Goal: Transaction & Acquisition: Purchase product/service

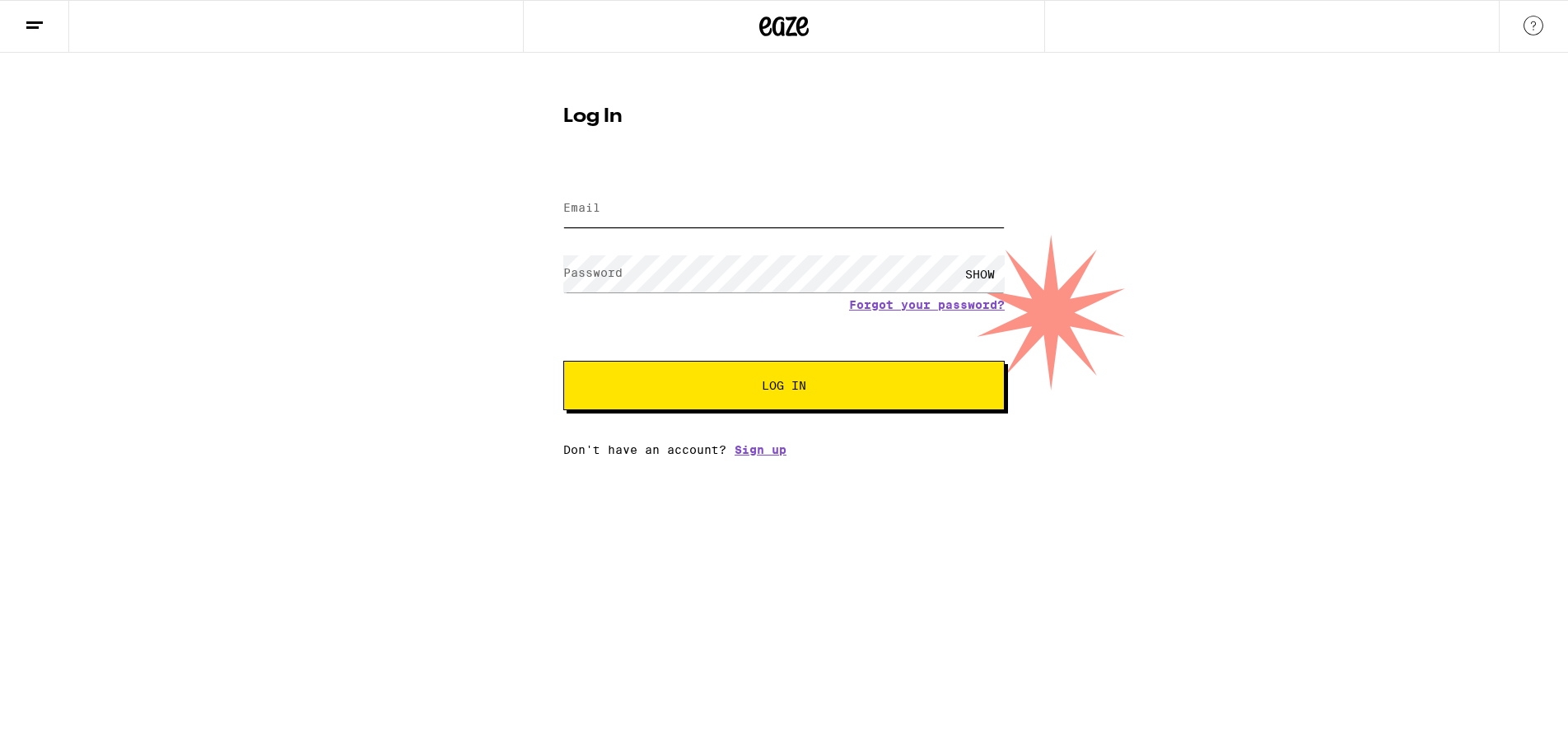
drag, startPoint x: 801, startPoint y: 221, endPoint x: 868, endPoint y: 204, distance: 69.1
click at [801, 221] on input "Email" at bounding box center [784, 209] width 441 height 37
type input "[EMAIL_ADDRESS][DOMAIN_NAME]"
click at [563, 361] on button "Log In" at bounding box center [784, 385] width 441 height 50
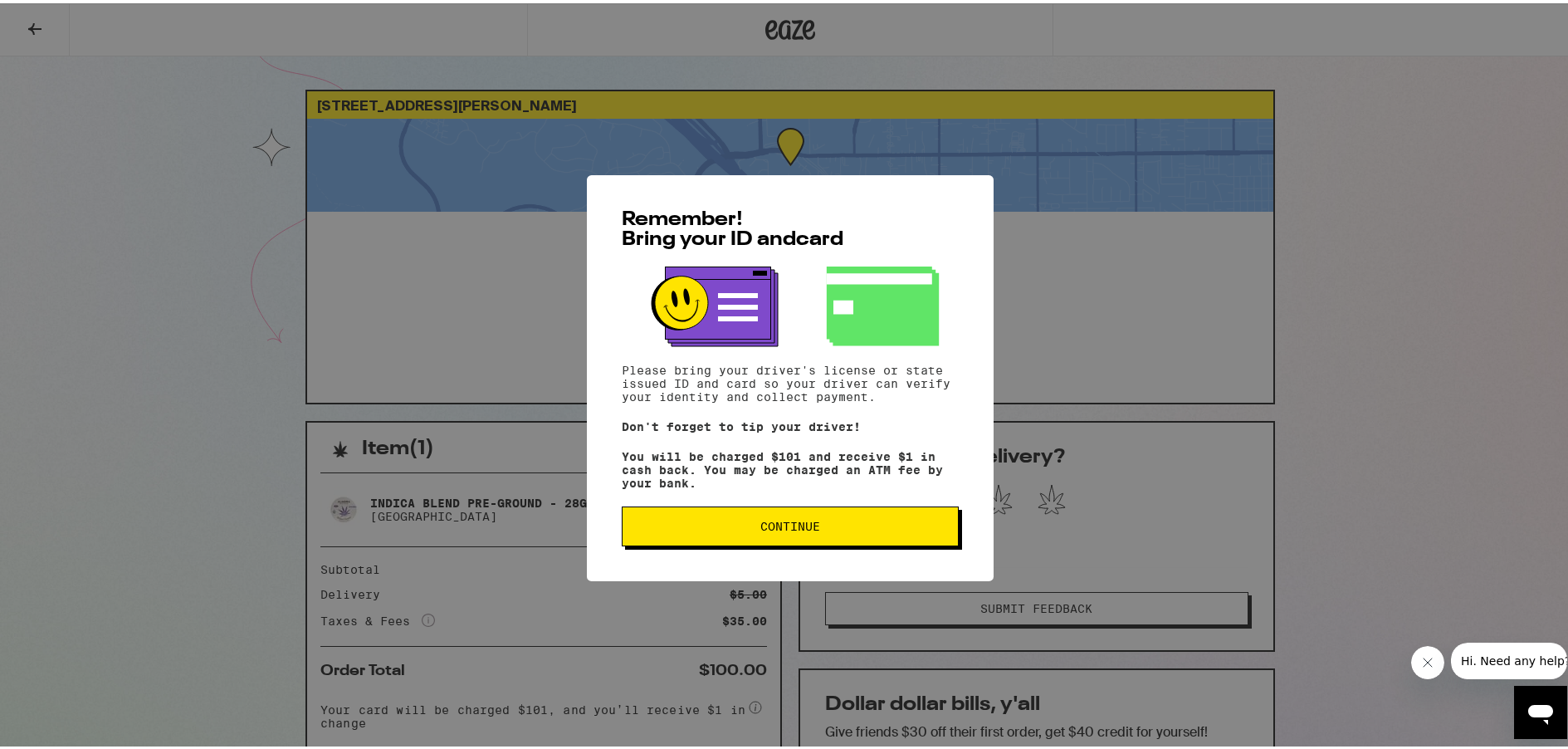
click at [748, 529] on span "Continue" at bounding box center [790, 522] width 309 height 11
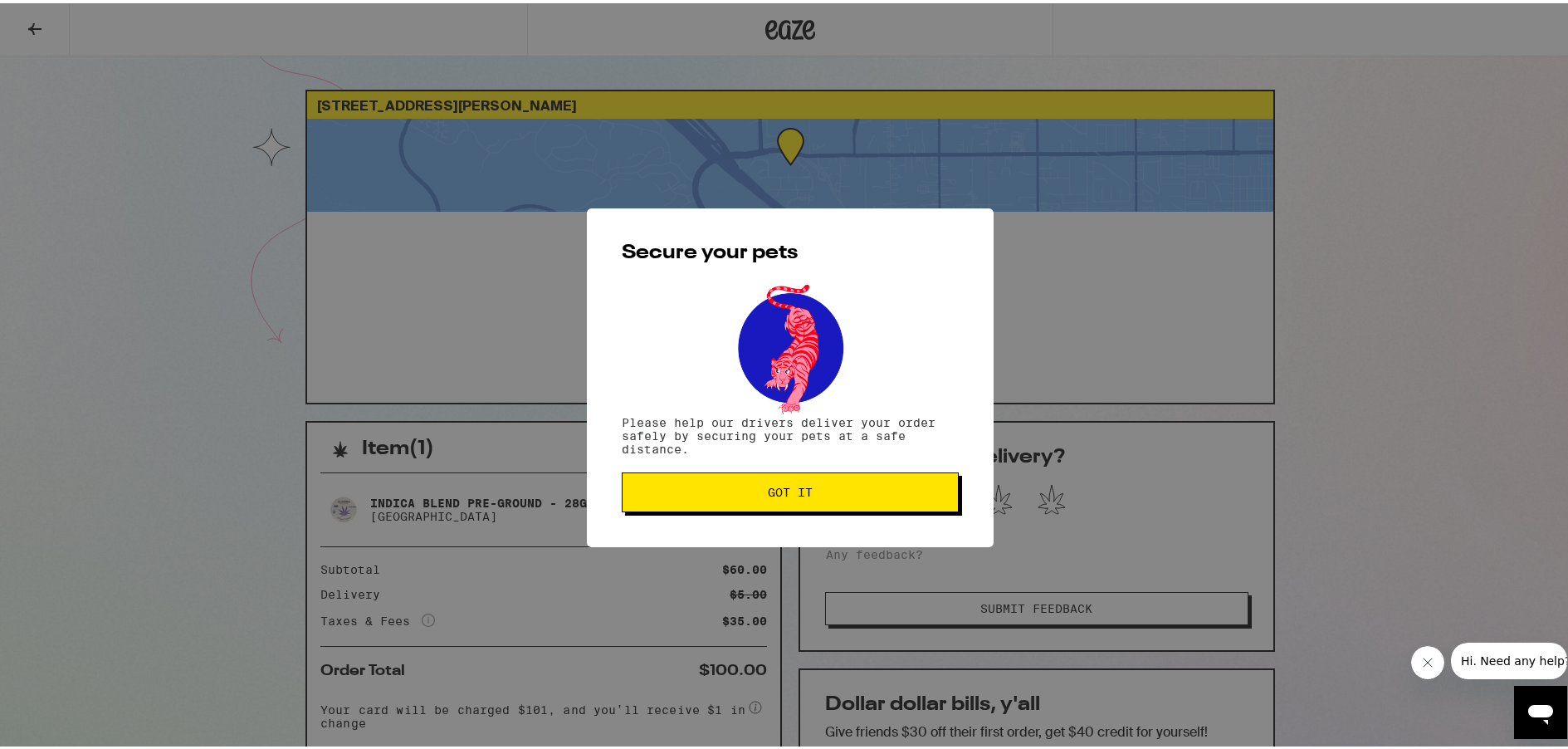
click at [757, 506] on button "Got it" at bounding box center [790, 488] width 337 height 40
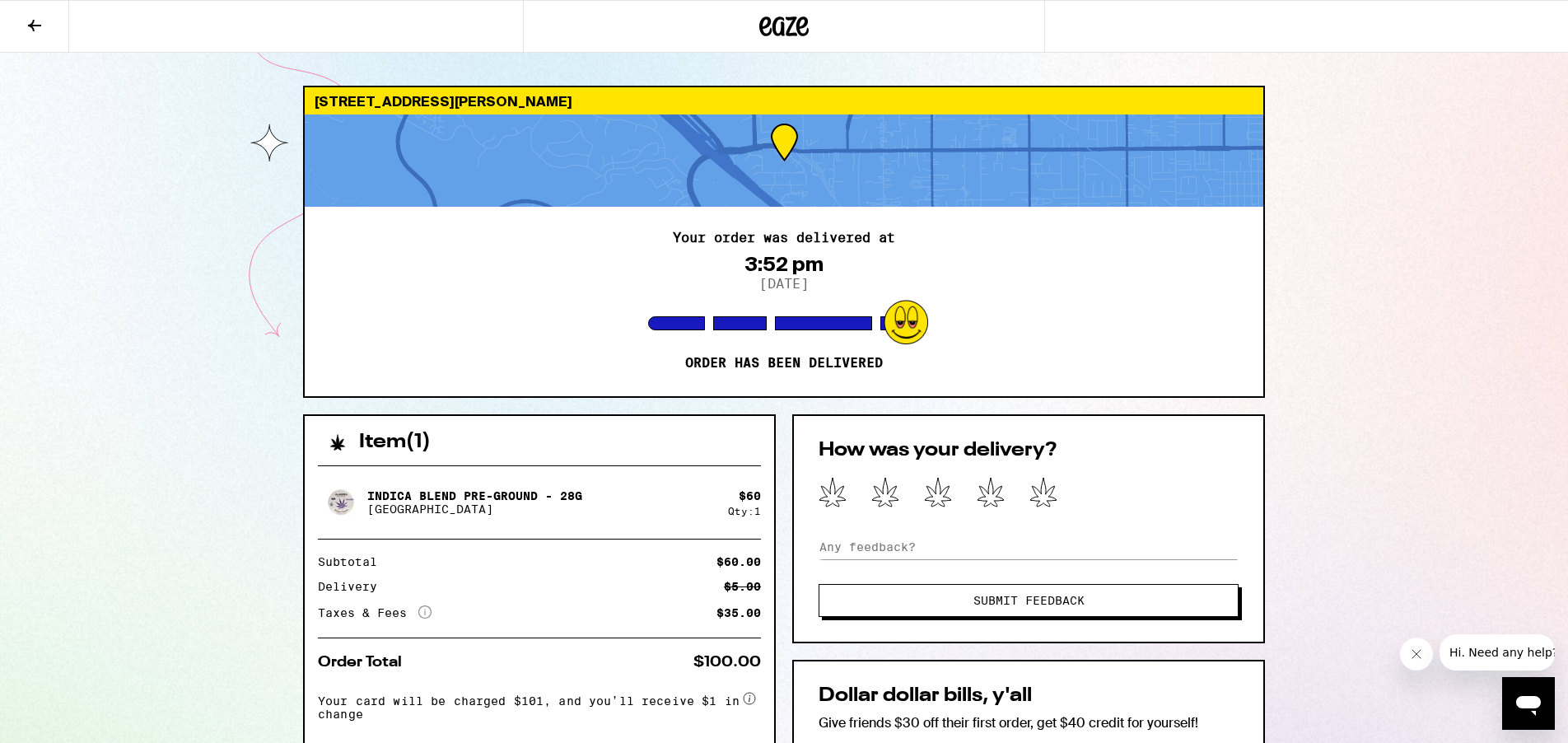
click at [32, 22] on icon at bounding box center [34, 25] width 20 height 20
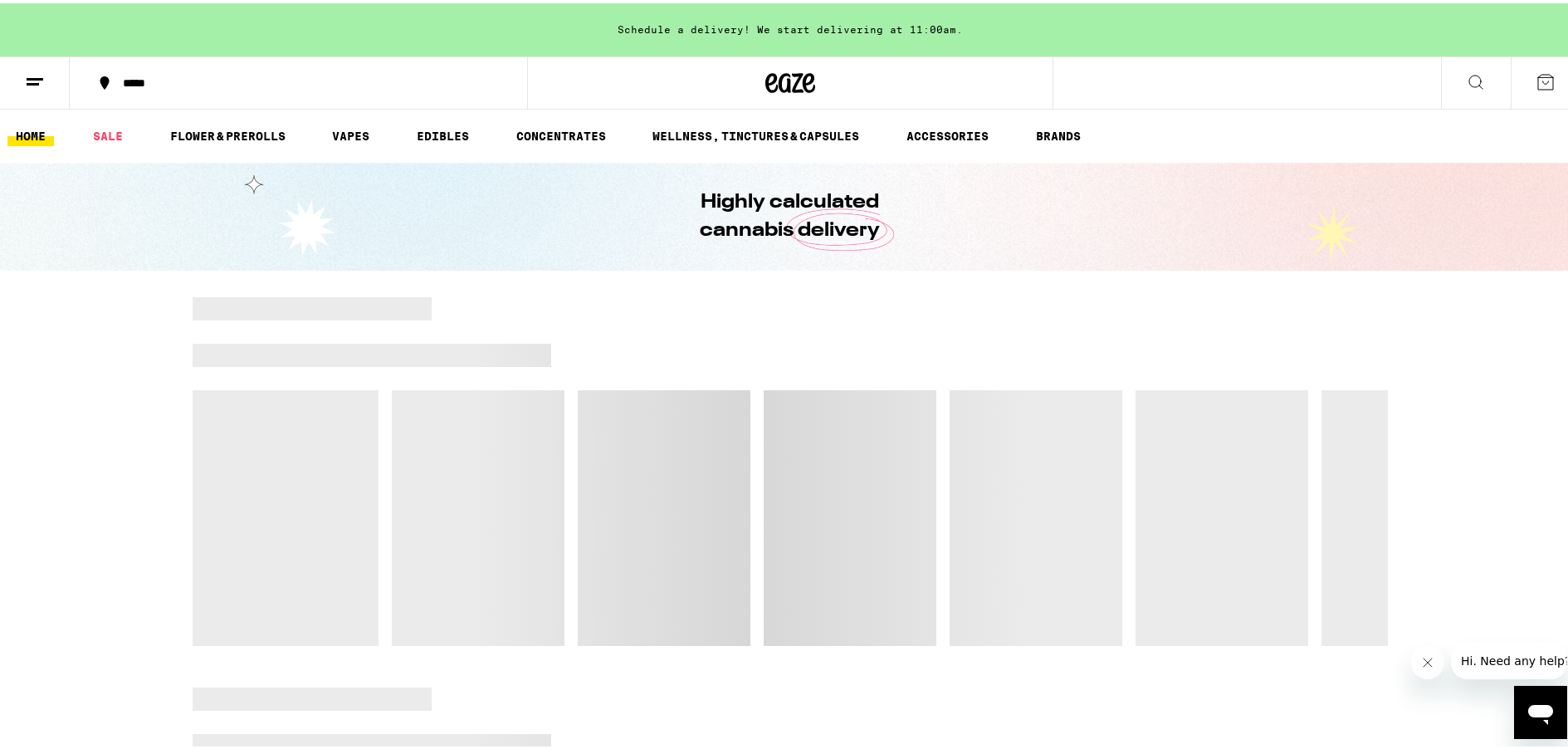
click at [137, 80] on div "*****" at bounding box center [306, 79] width 385 height 11
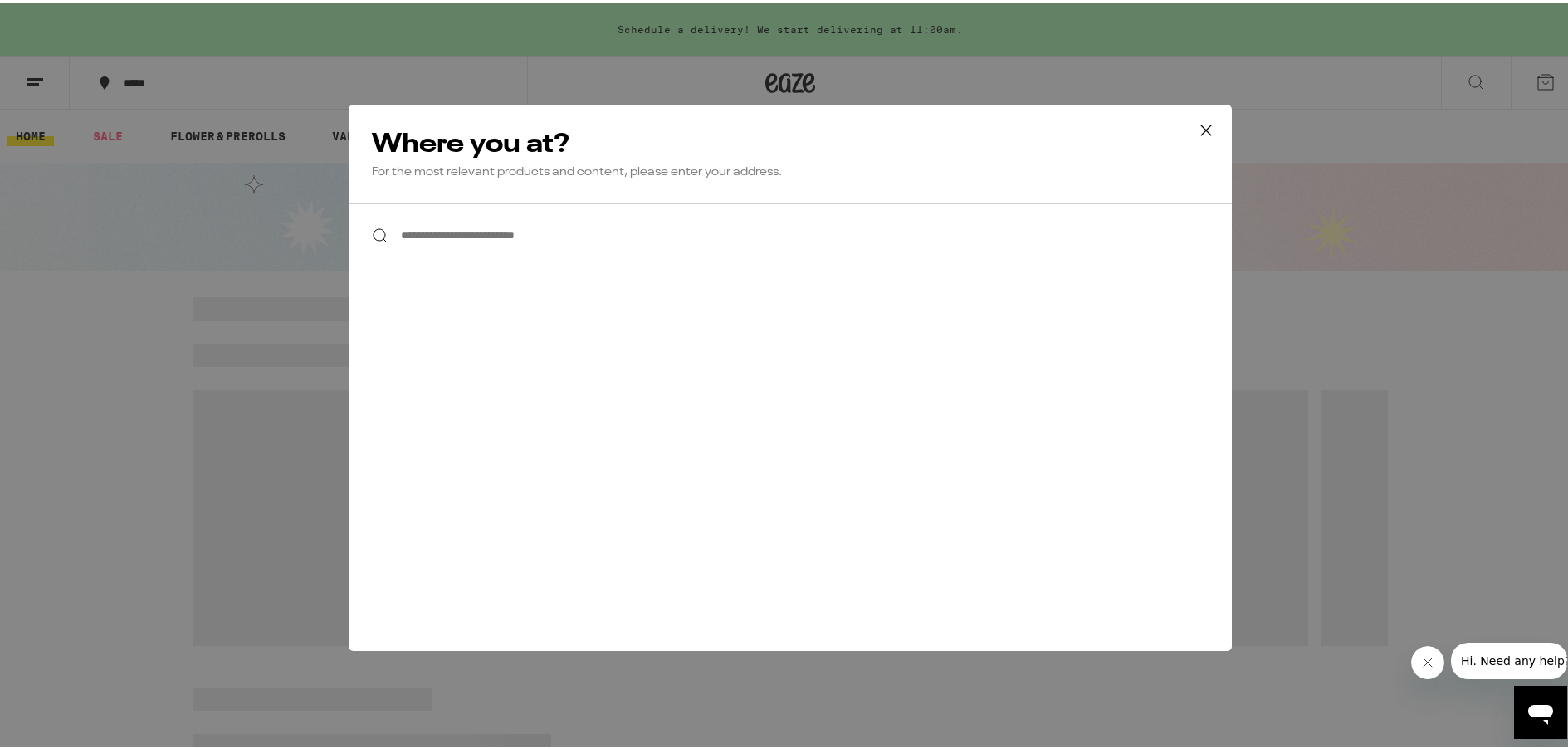
click at [472, 236] on input "**********" at bounding box center [790, 231] width 883 height 64
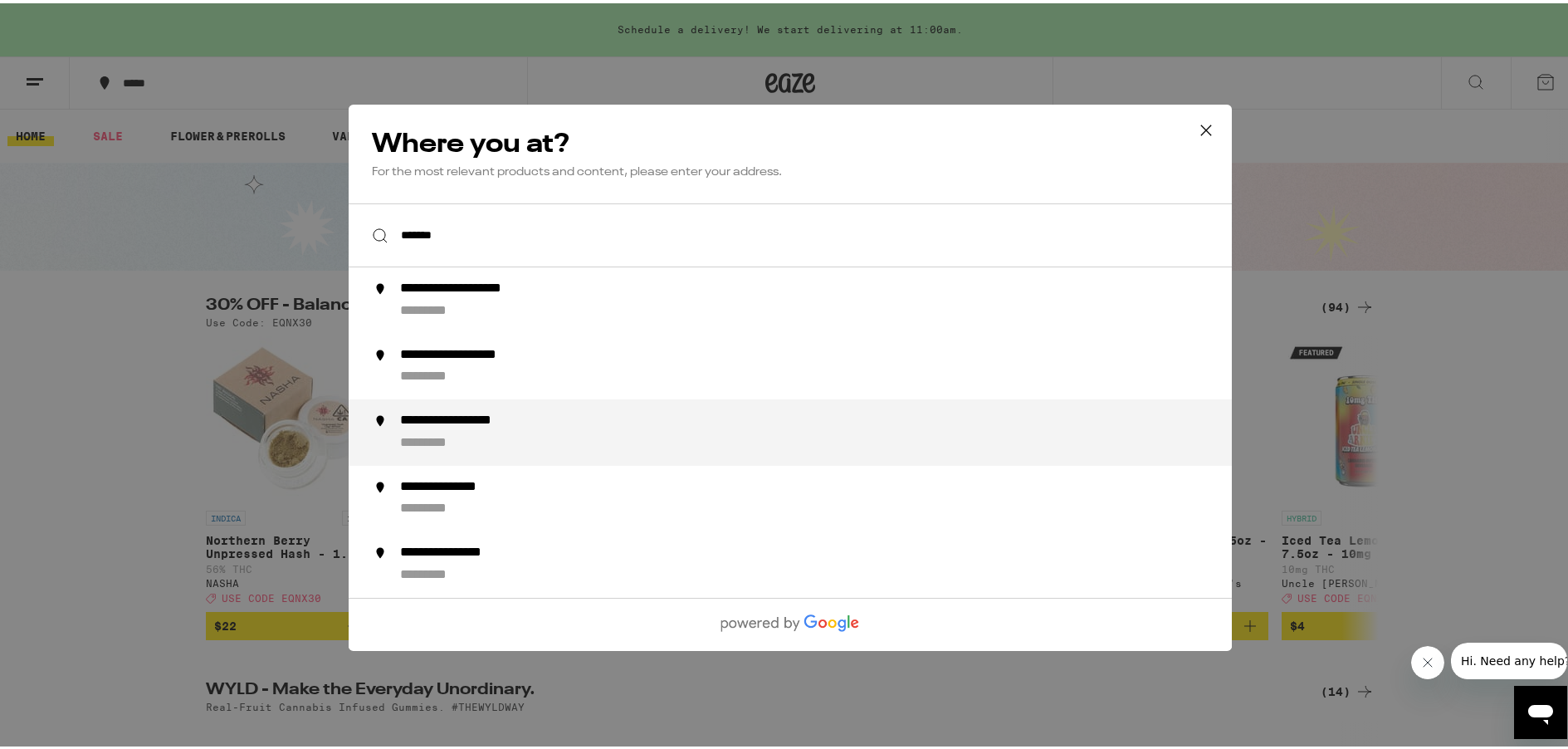
click at [509, 427] on div "**********" at bounding box center [476, 418] width 154 height 18
type input "**********"
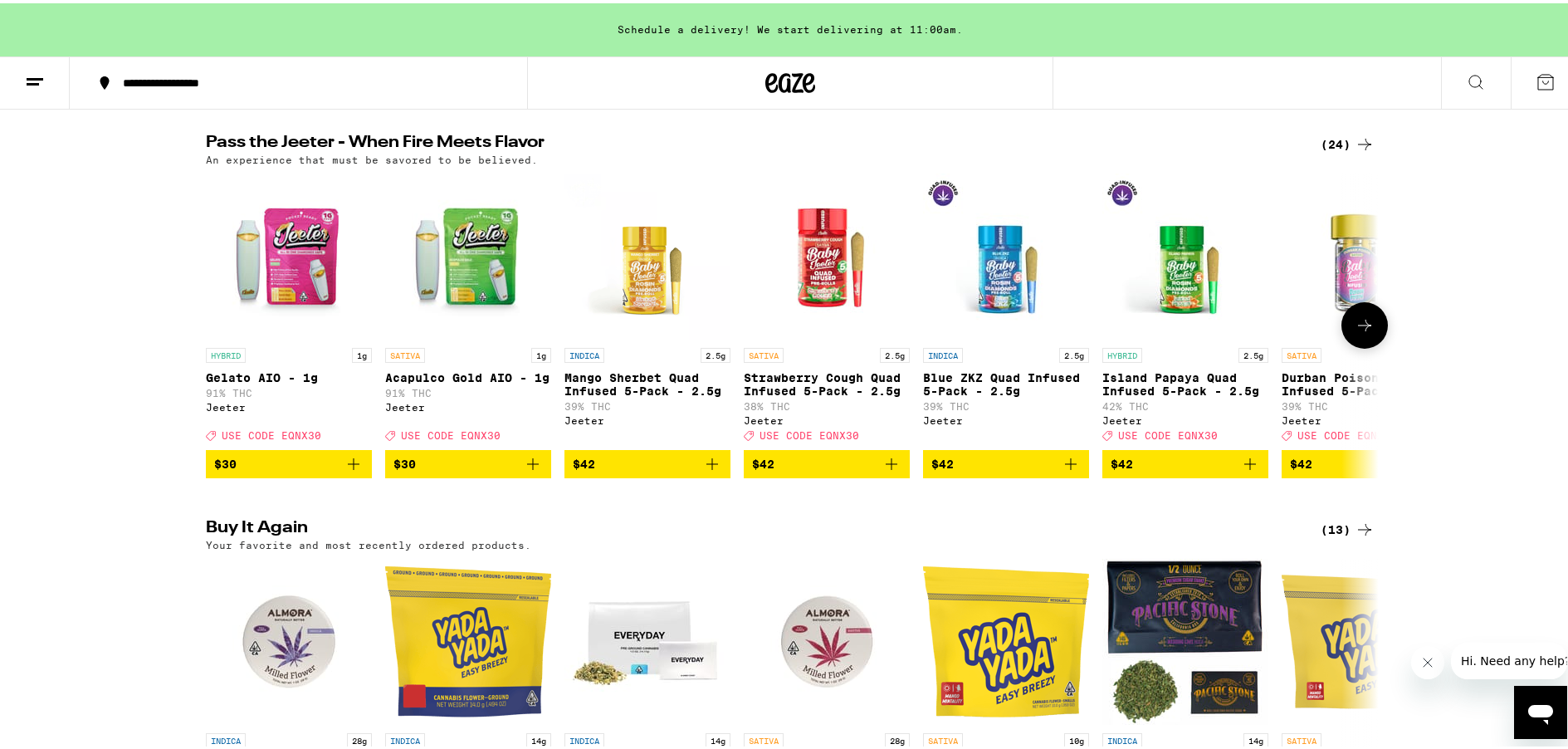
scroll to position [1162, 0]
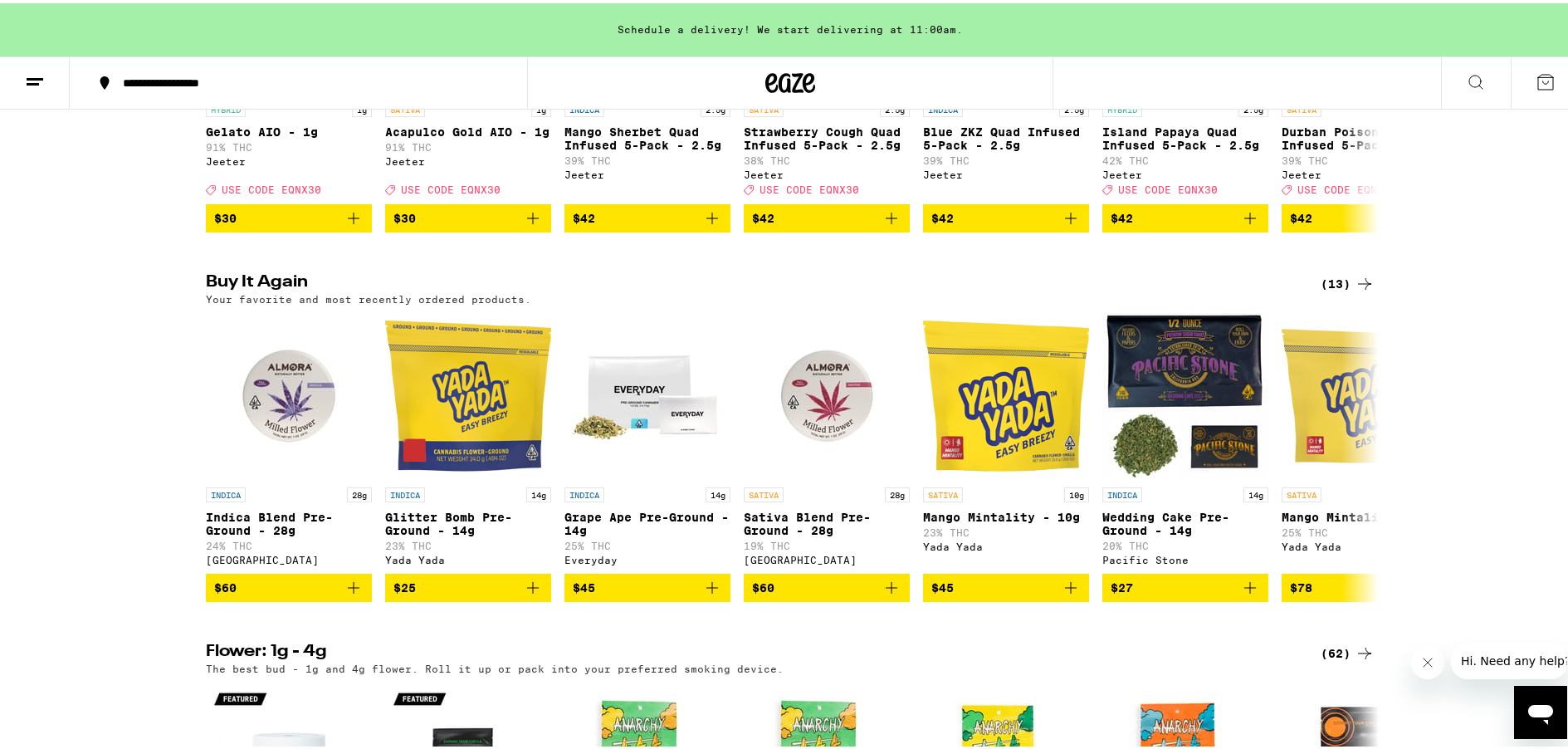
click at [1333, 290] on div "(13)" at bounding box center [1347, 280] width 54 height 20
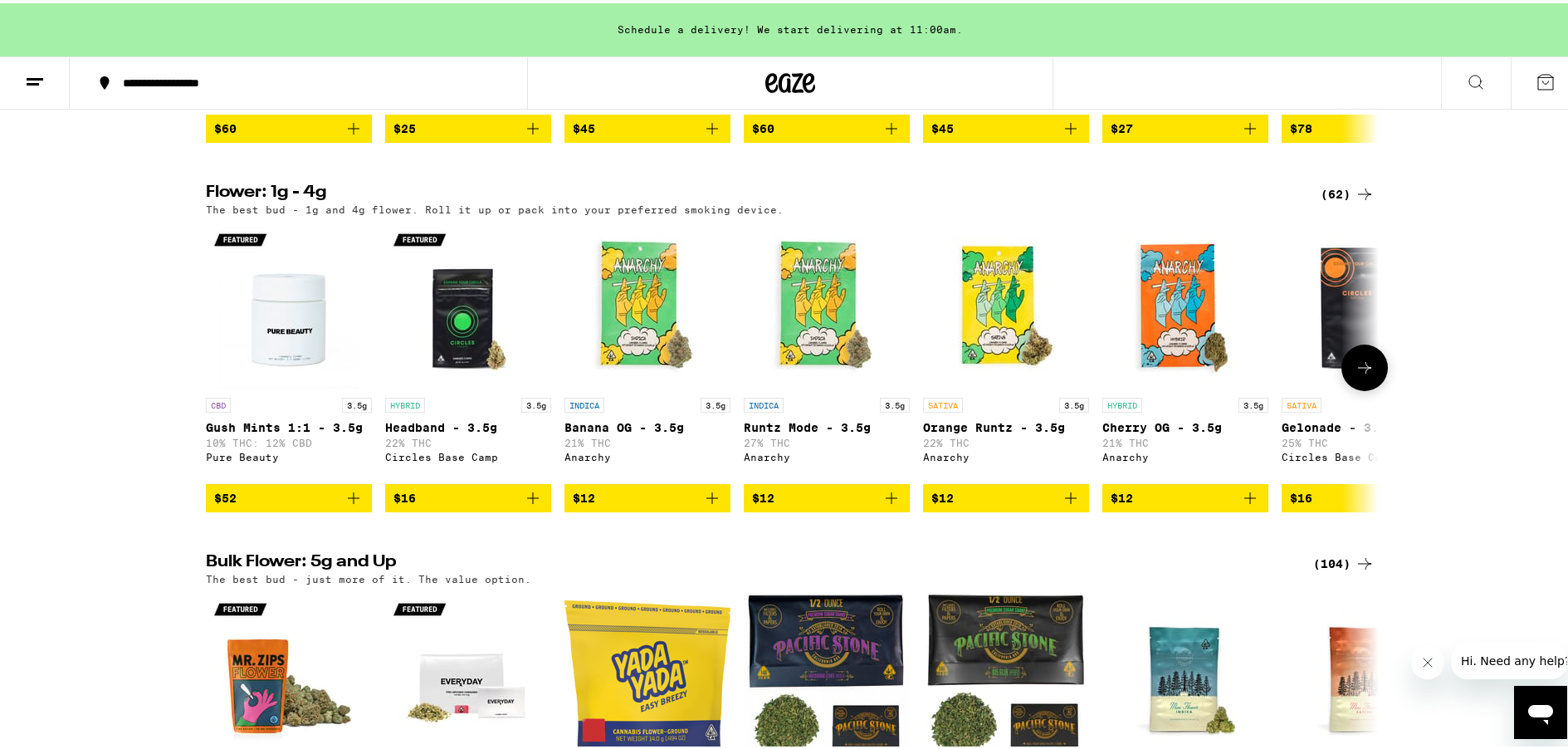
scroll to position [1909, 0]
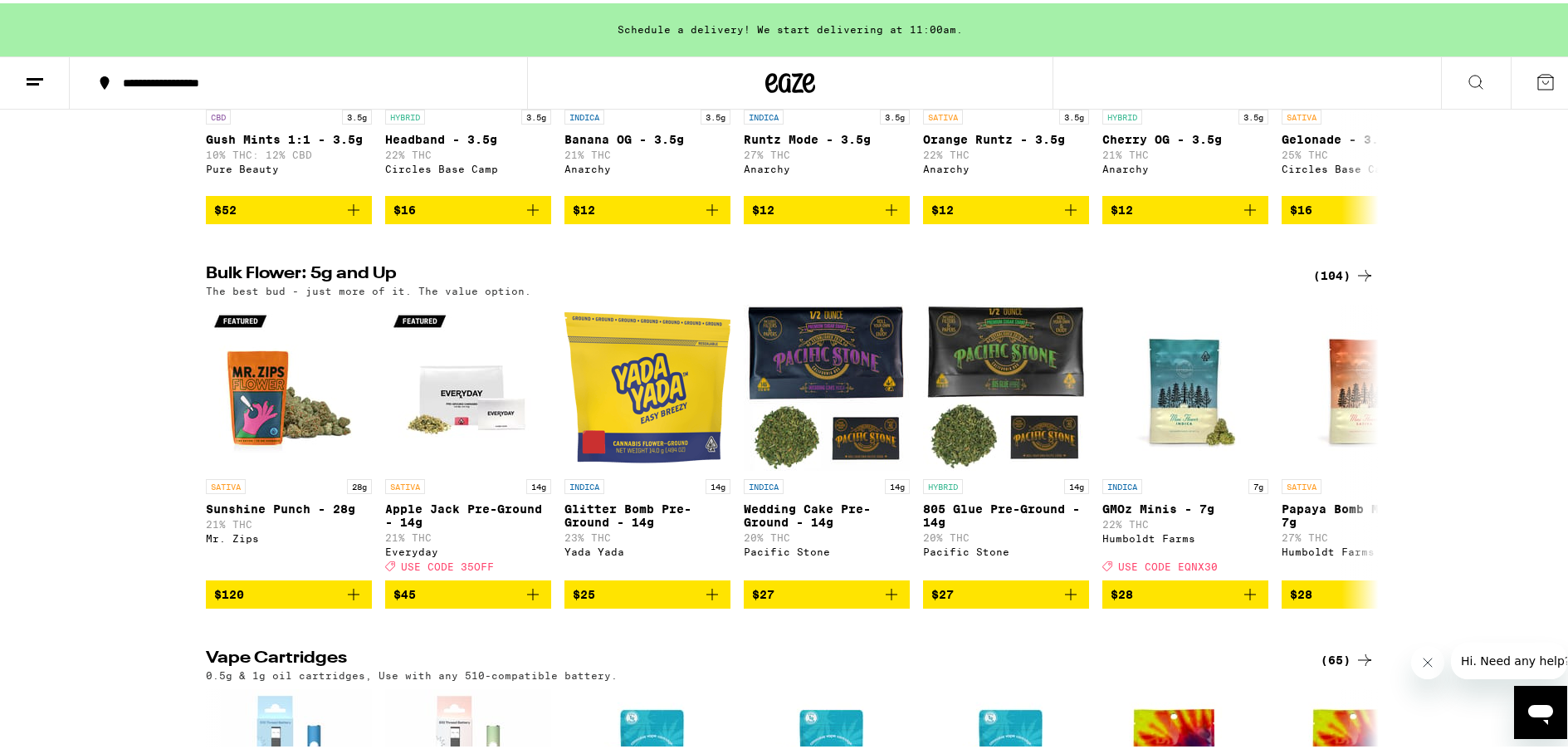
click at [1329, 283] on div "(104)" at bounding box center [1344, 272] width 62 height 20
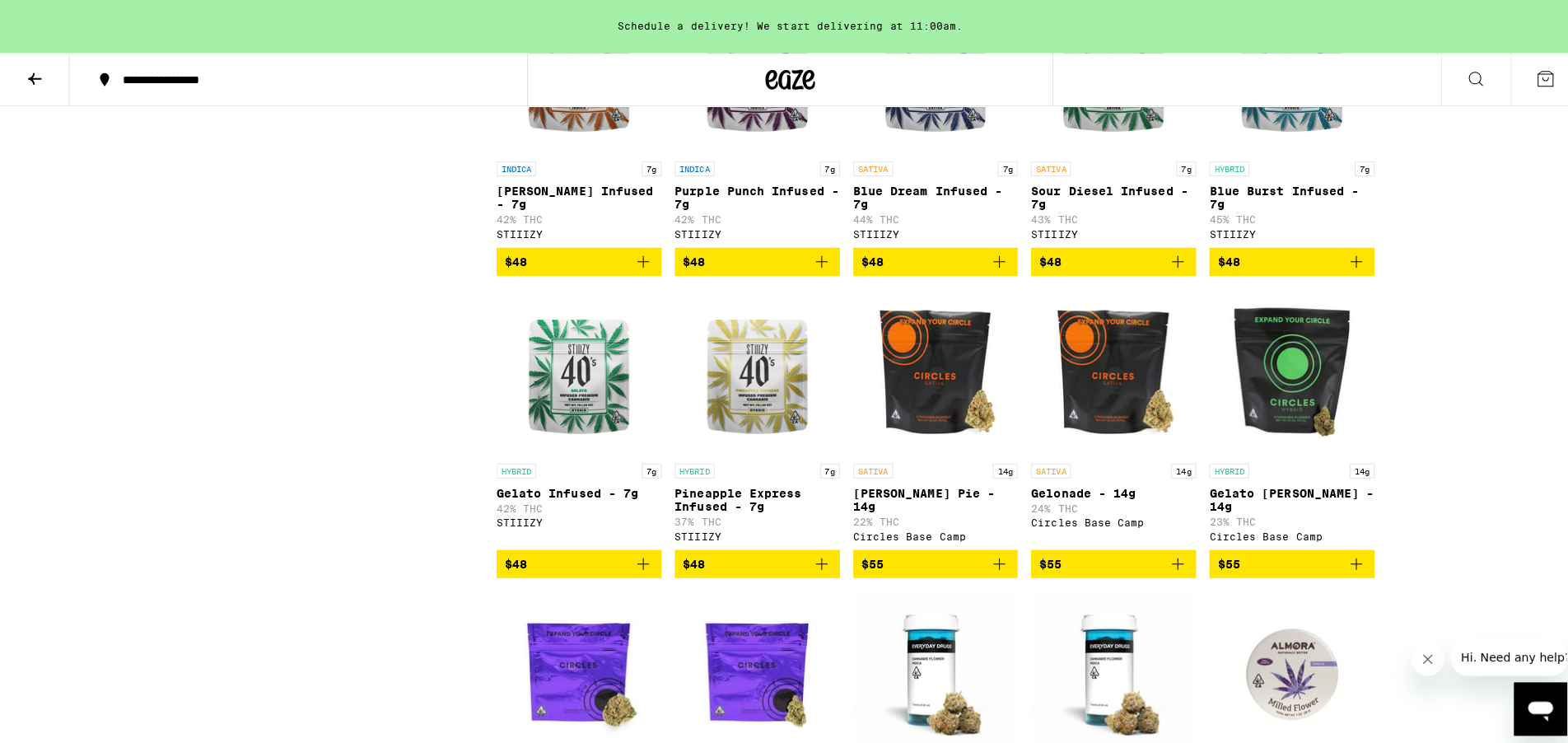
scroll to position [2778, 0]
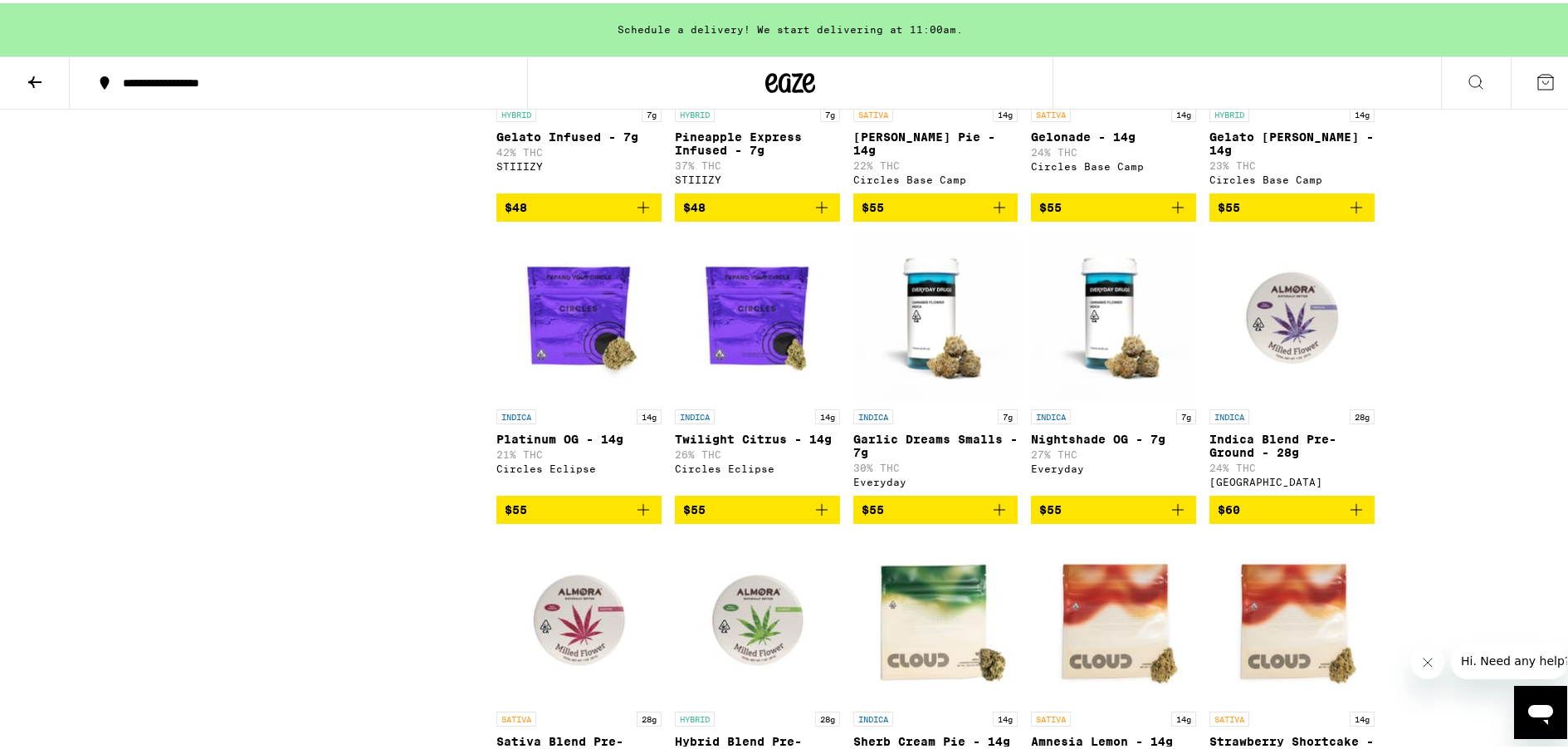
click at [1292, 516] on span "$60" at bounding box center [1292, 506] width 149 height 20
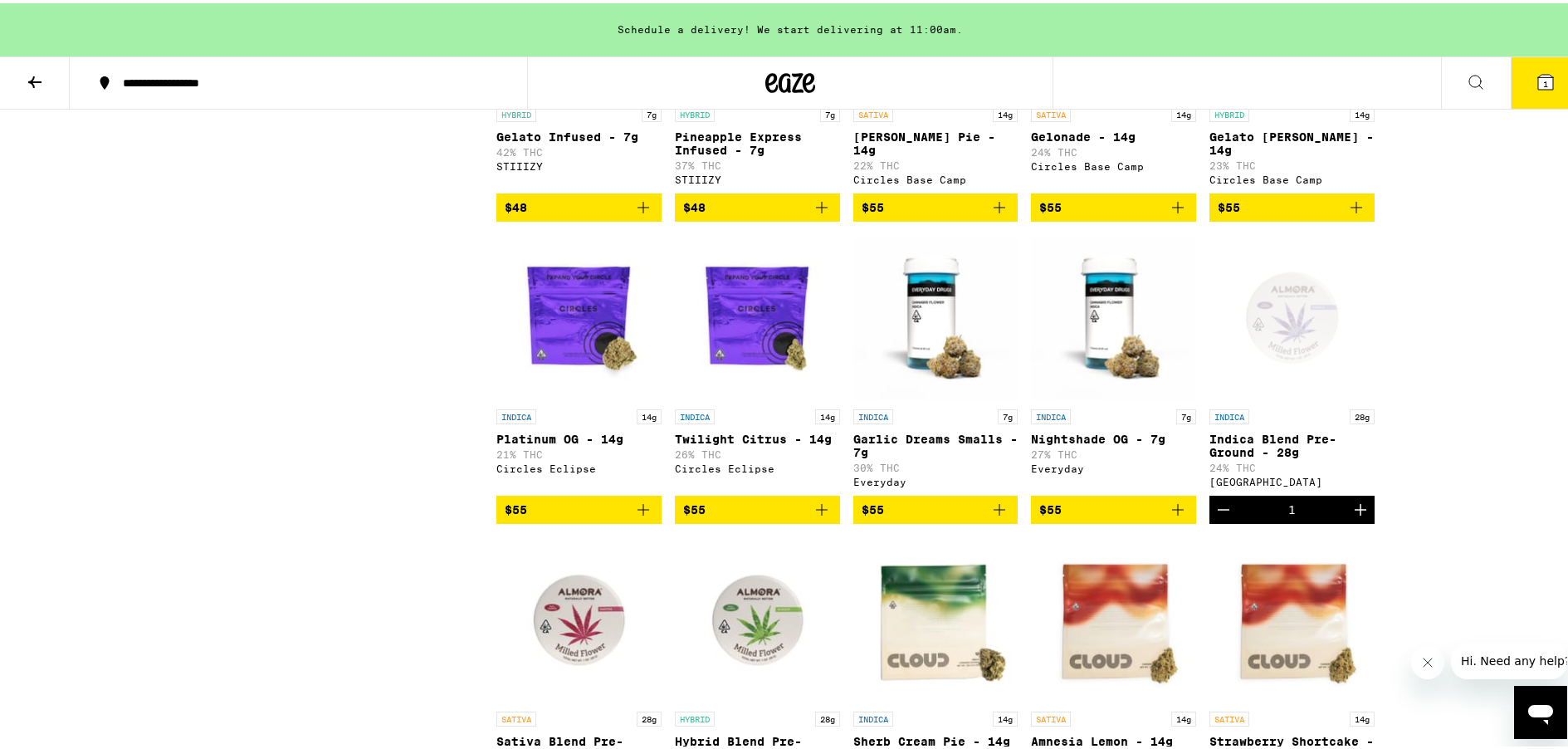
click at [1535, 88] on icon at bounding box center [1545, 78] width 20 height 20
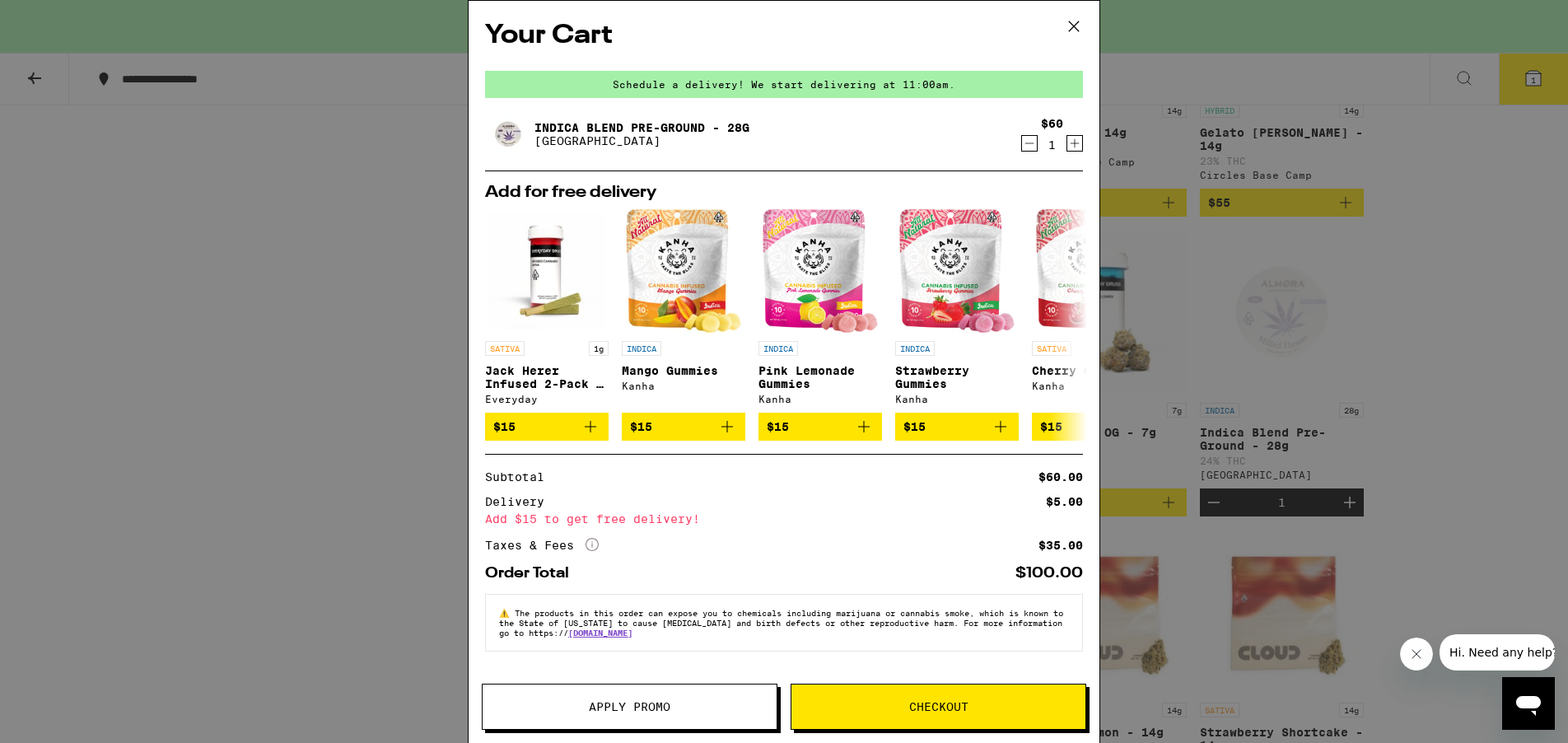
click at [898, 717] on button "Checkout" at bounding box center [938, 706] width 296 height 46
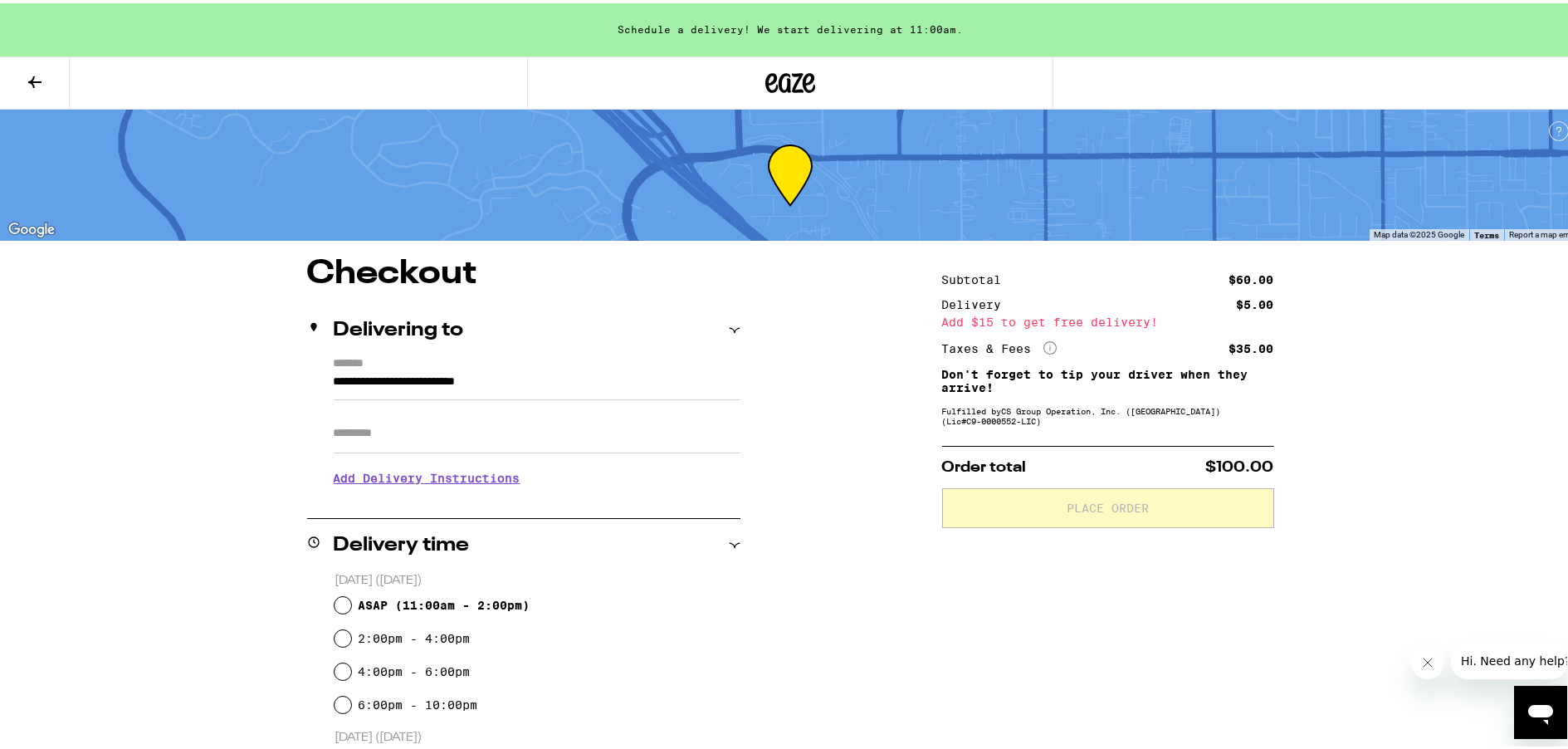
click at [430, 475] on h3 "Add Delivery Instructions" at bounding box center [537, 474] width 407 height 38
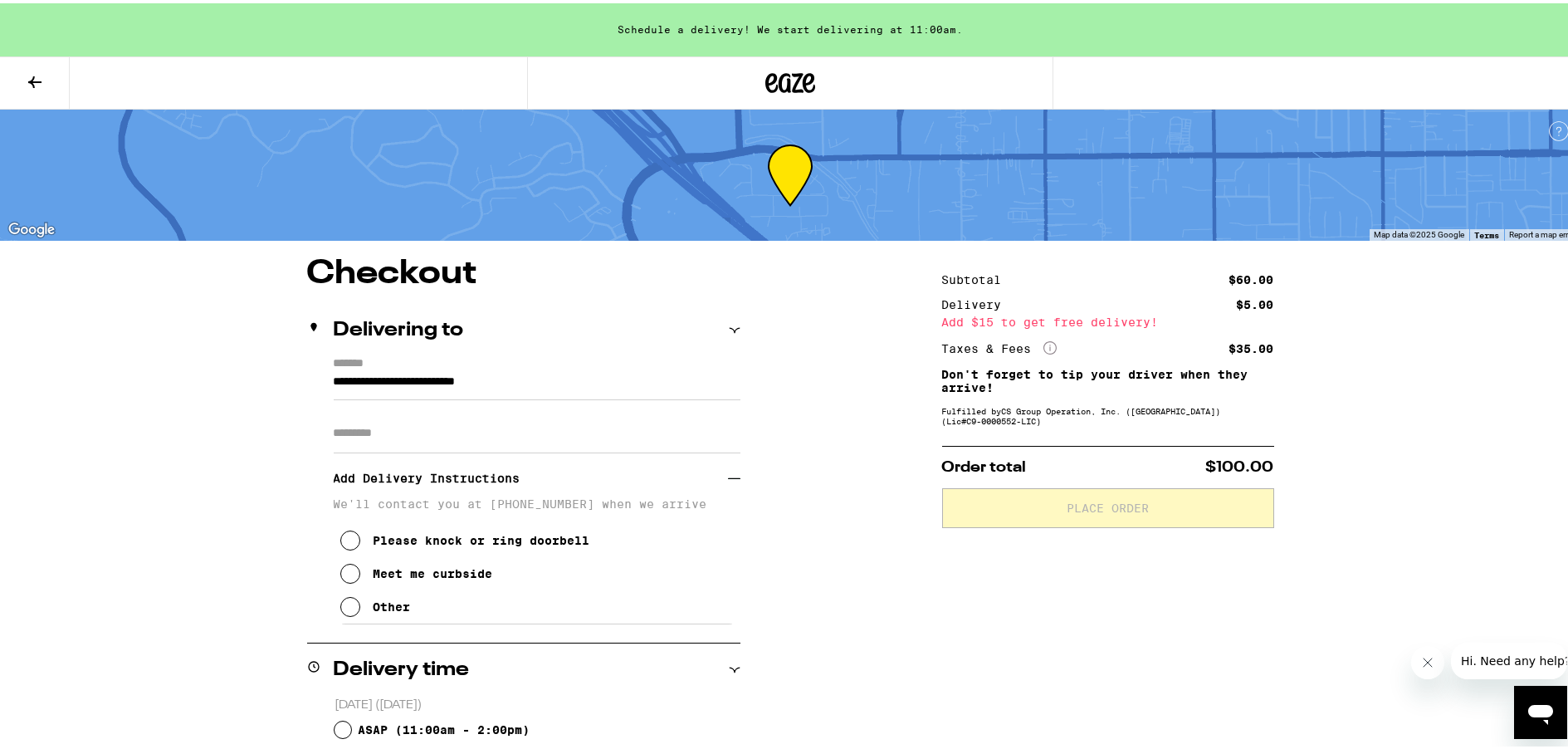
click at [348, 606] on icon at bounding box center [350, 603] width 20 height 20
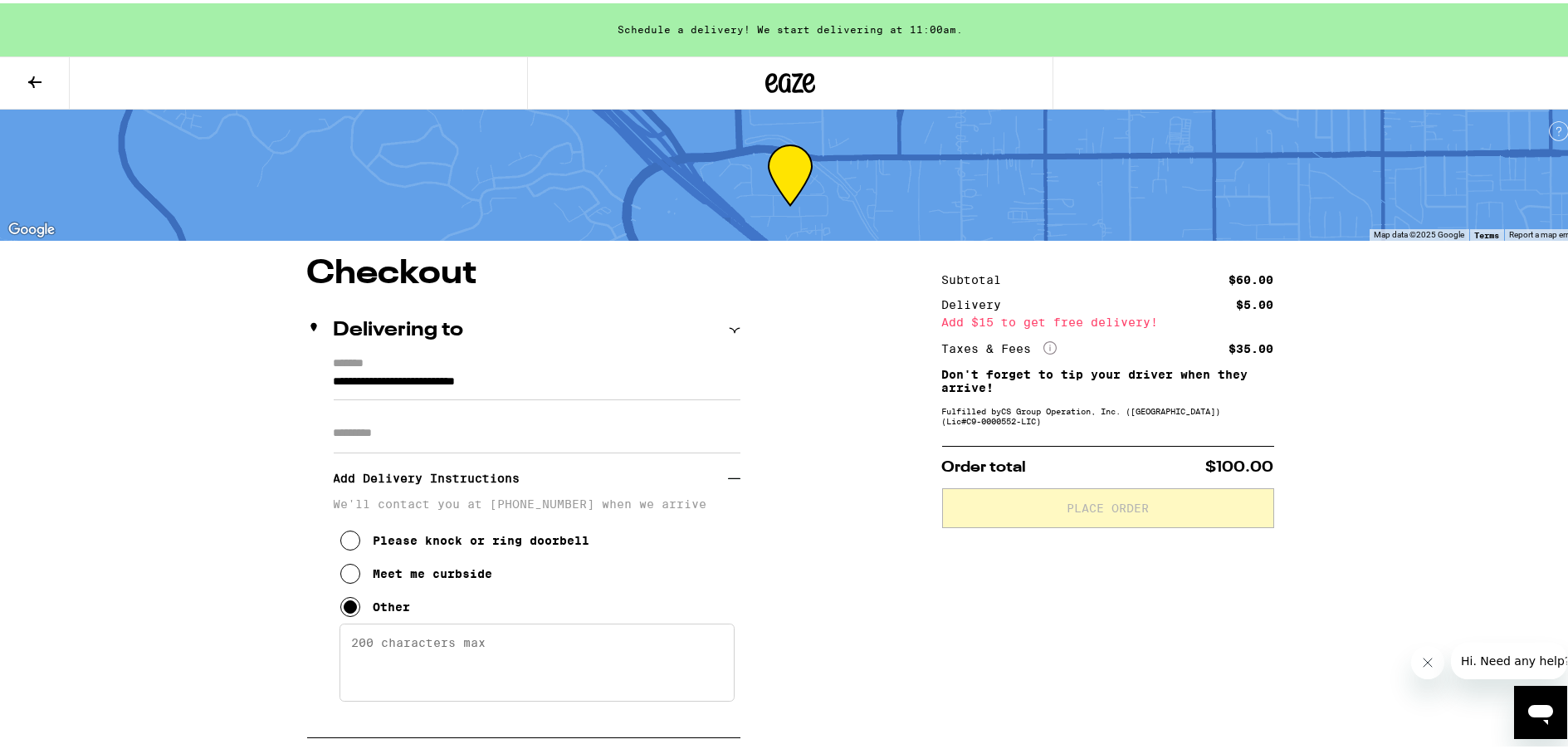
click at [361, 647] on textarea "Enter any other delivery instructions you want driver to know" at bounding box center [537, 658] width 395 height 78
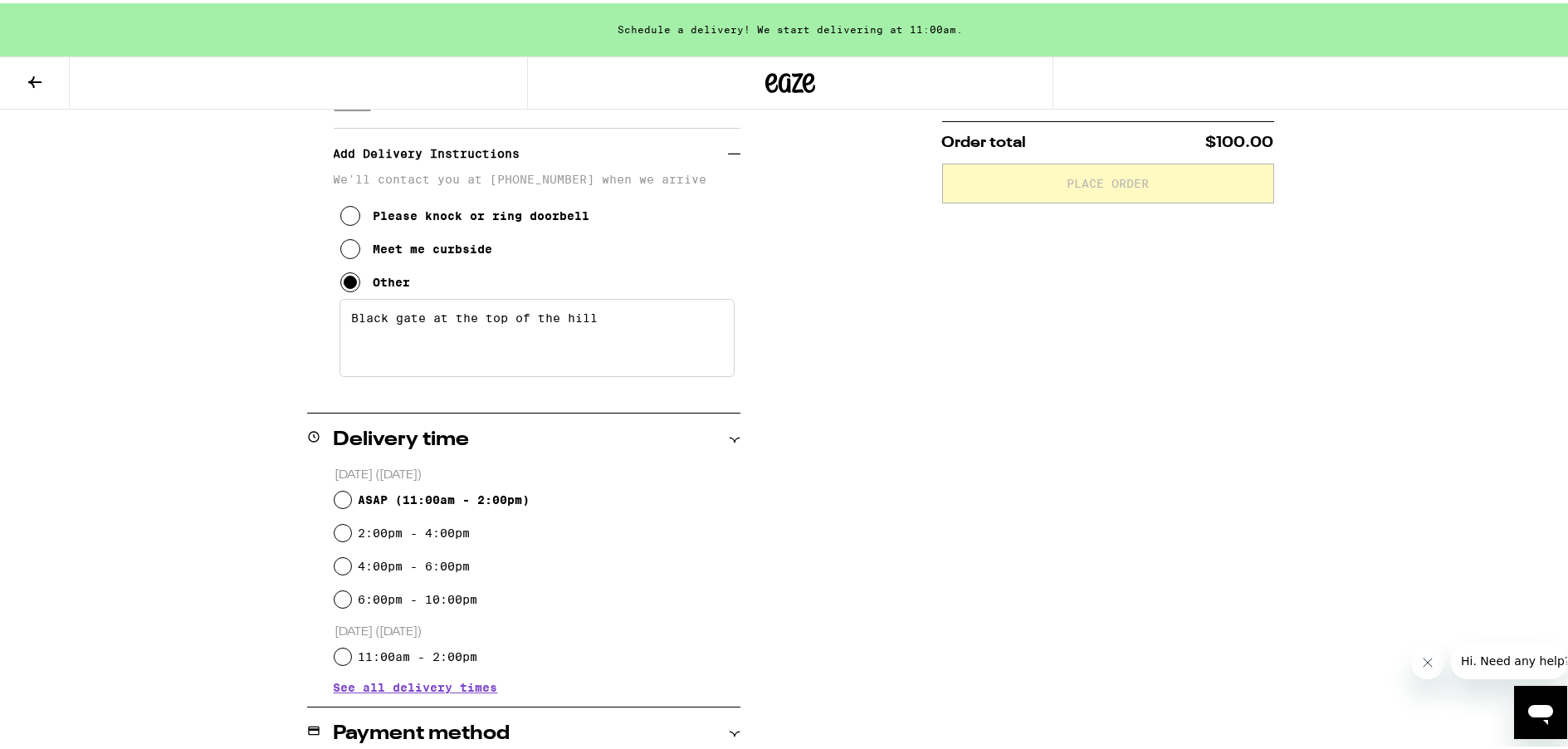
scroll to position [332, 0]
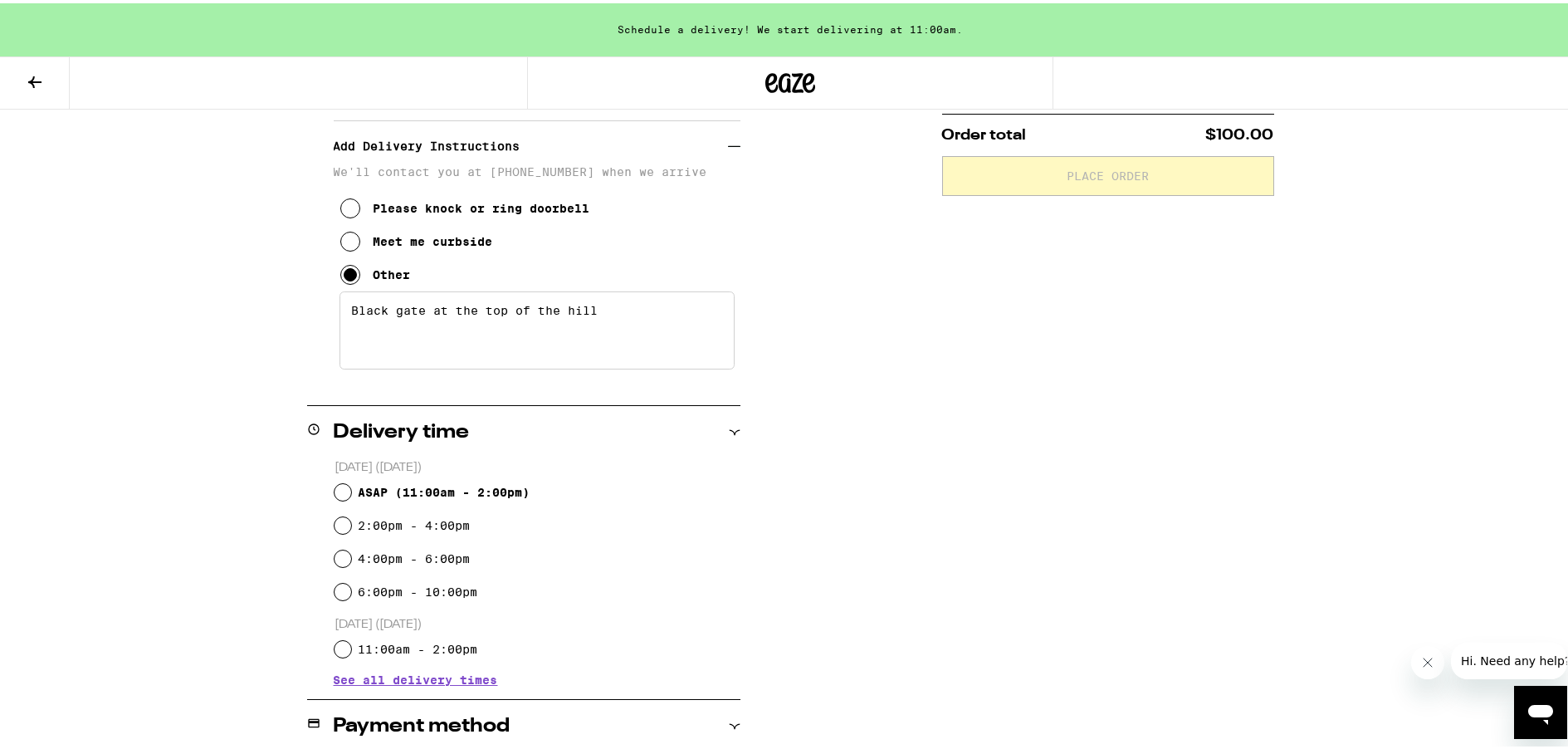
type textarea "Black gate at the top of the hill"
click at [336, 482] on input "ASAP ( 11:00am - 2:00pm )" at bounding box center [342, 488] width 17 height 17
radio input "true"
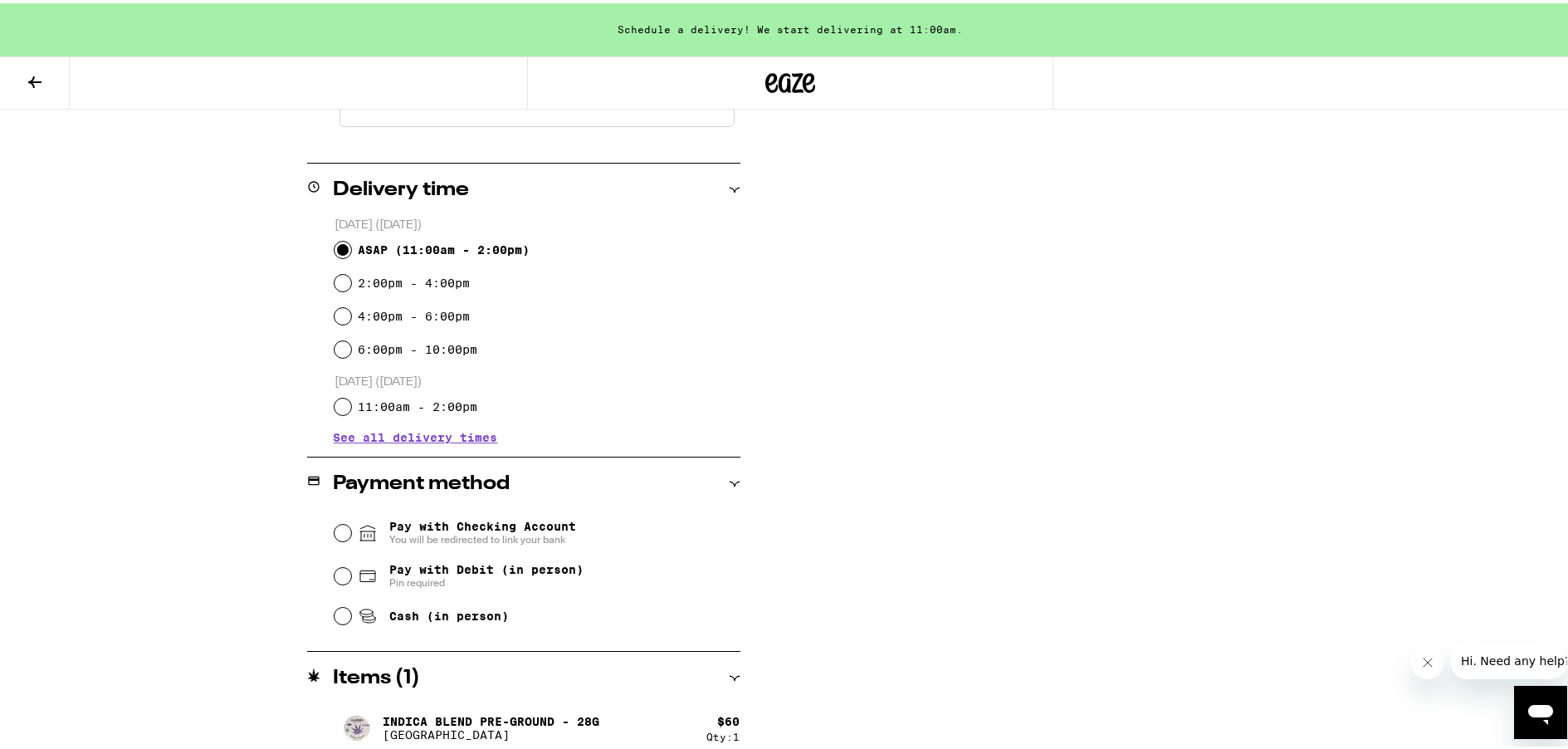
scroll to position [588, 0]
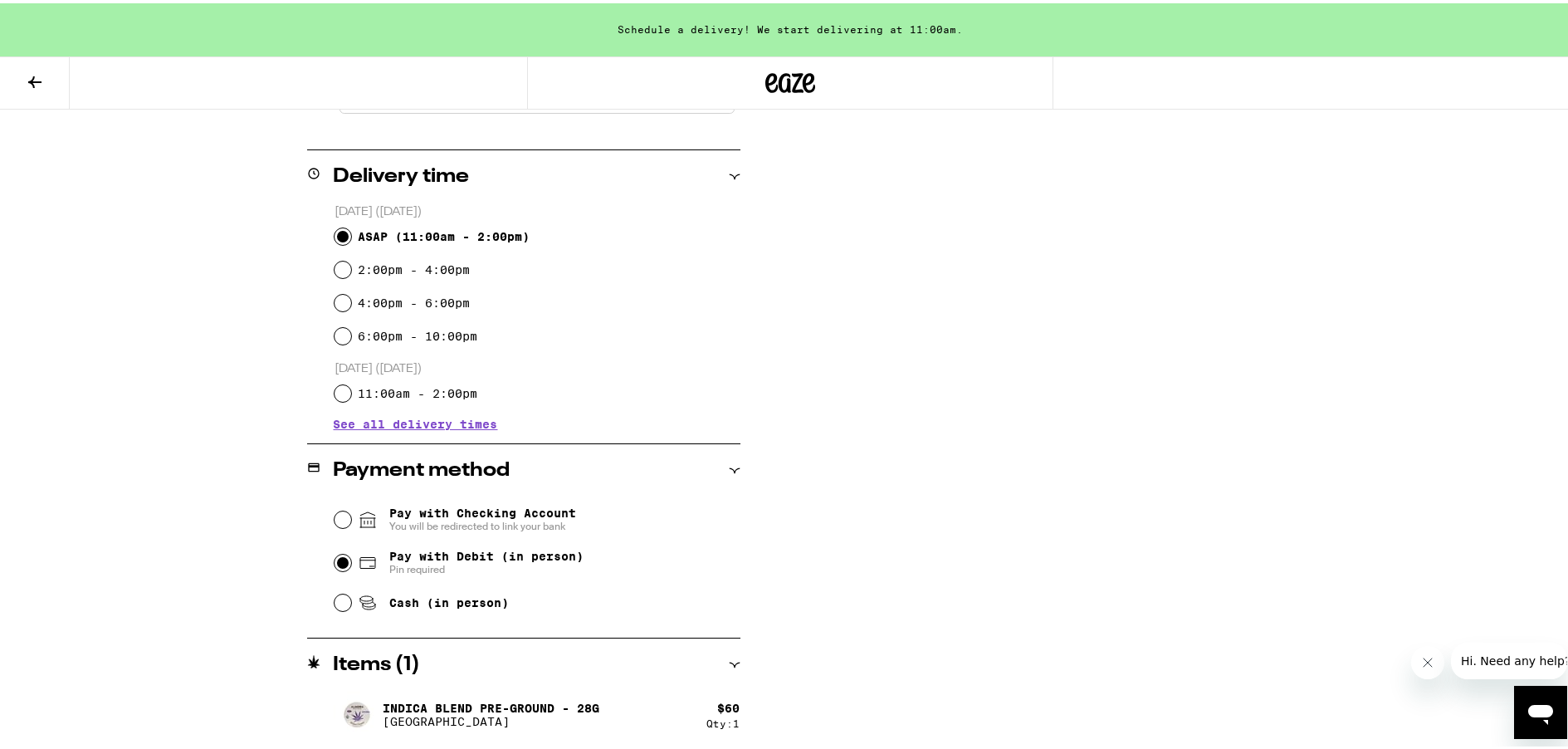
click at [335, 566] on input "Pay with Debit (in person) Pin required" at bounding box center [342, 559] width 17 height 17
radio input "true"
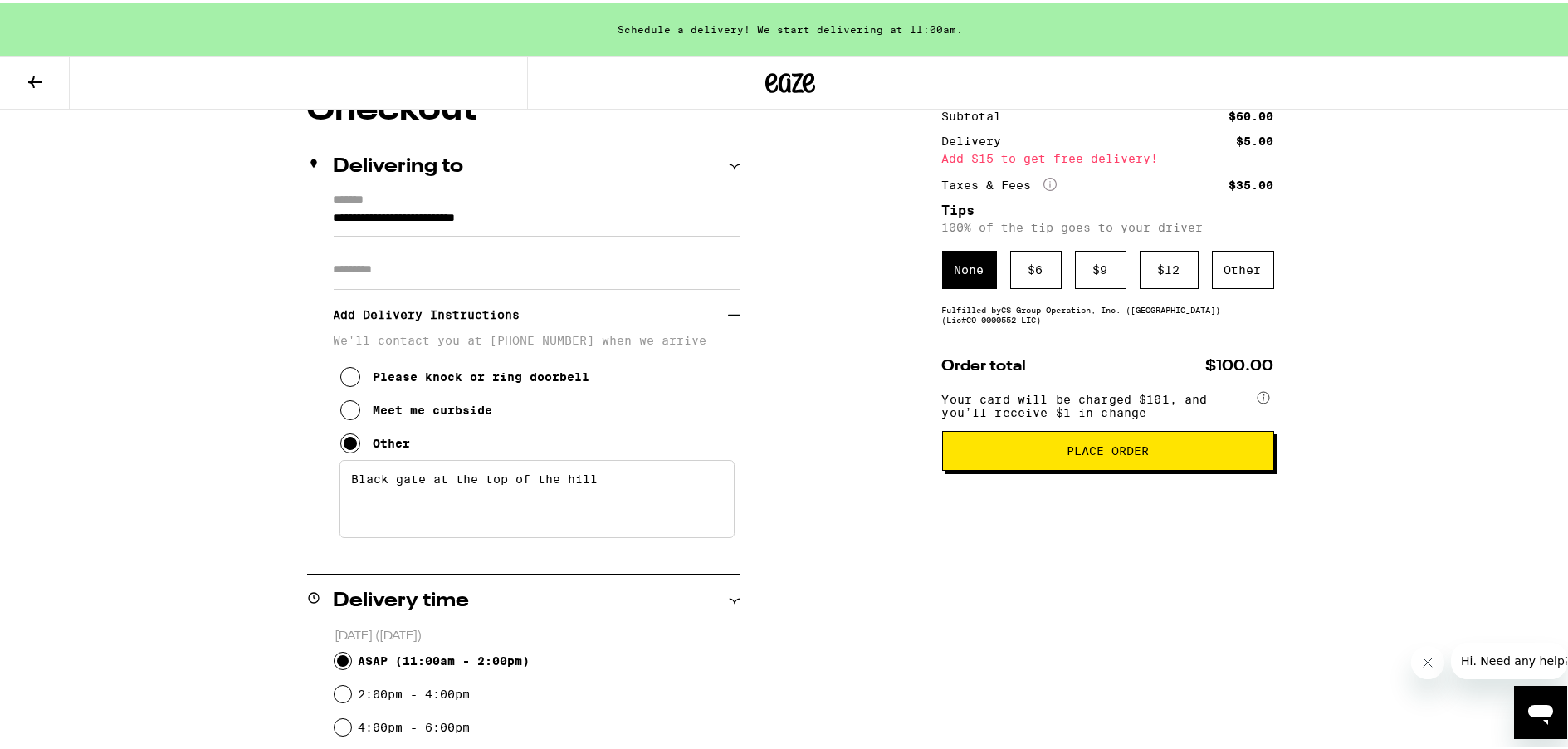
scroll to position [145, 0]
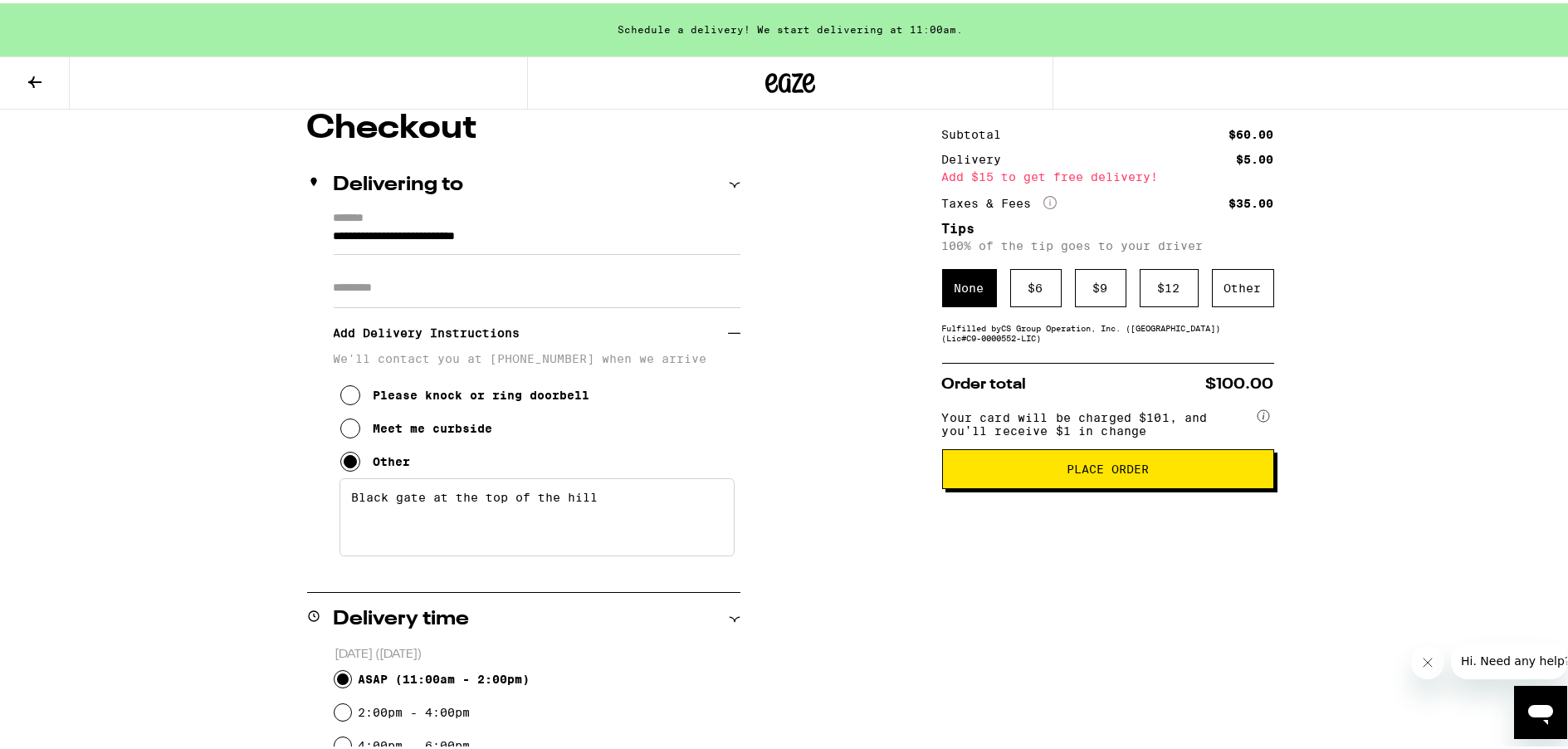
click at [1093, 483] on button "Place Order" at bounding box center [1108, 465] width 332 height 40
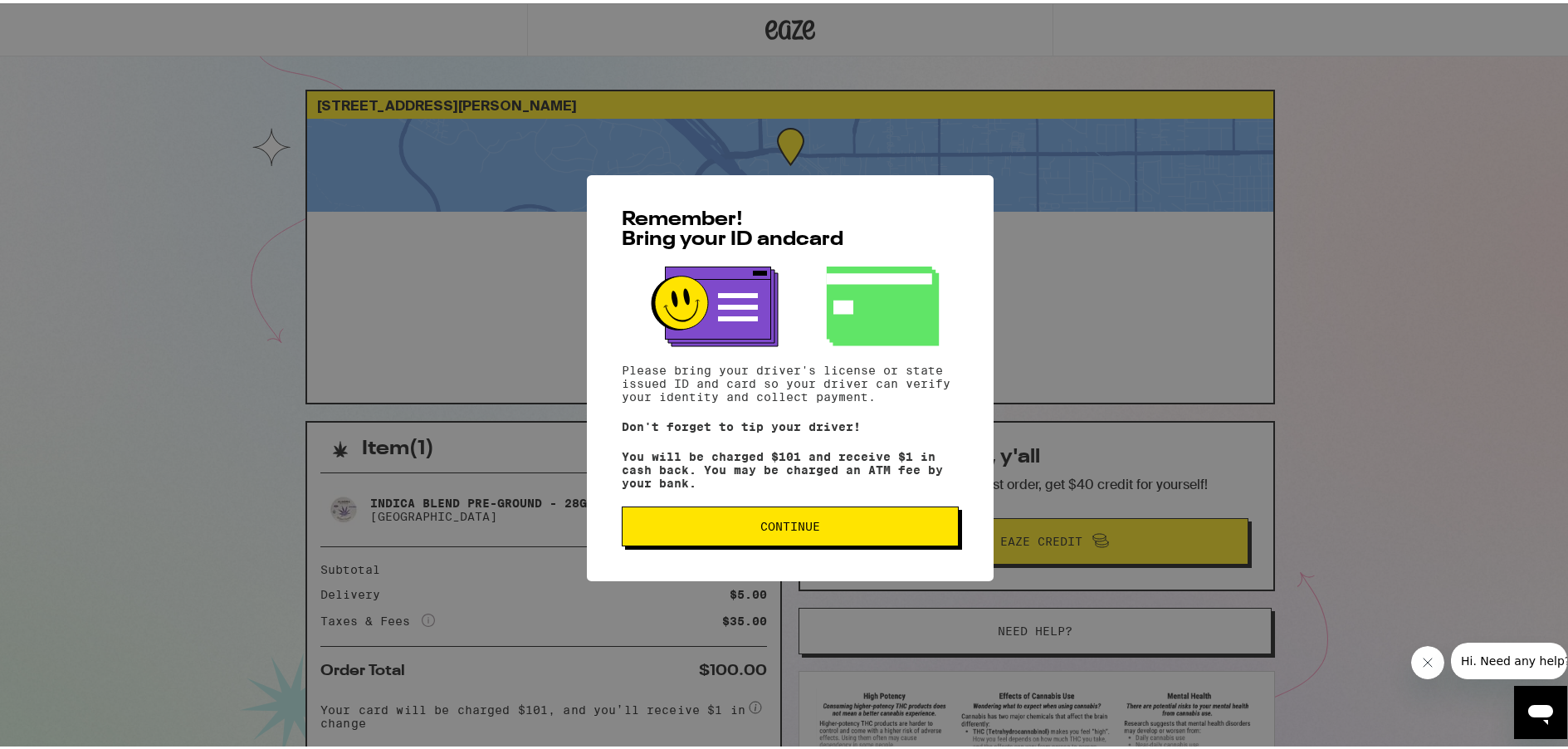
click at [763, 540] on button "Continue" at bounding box center [790, 522] width 337 height 40
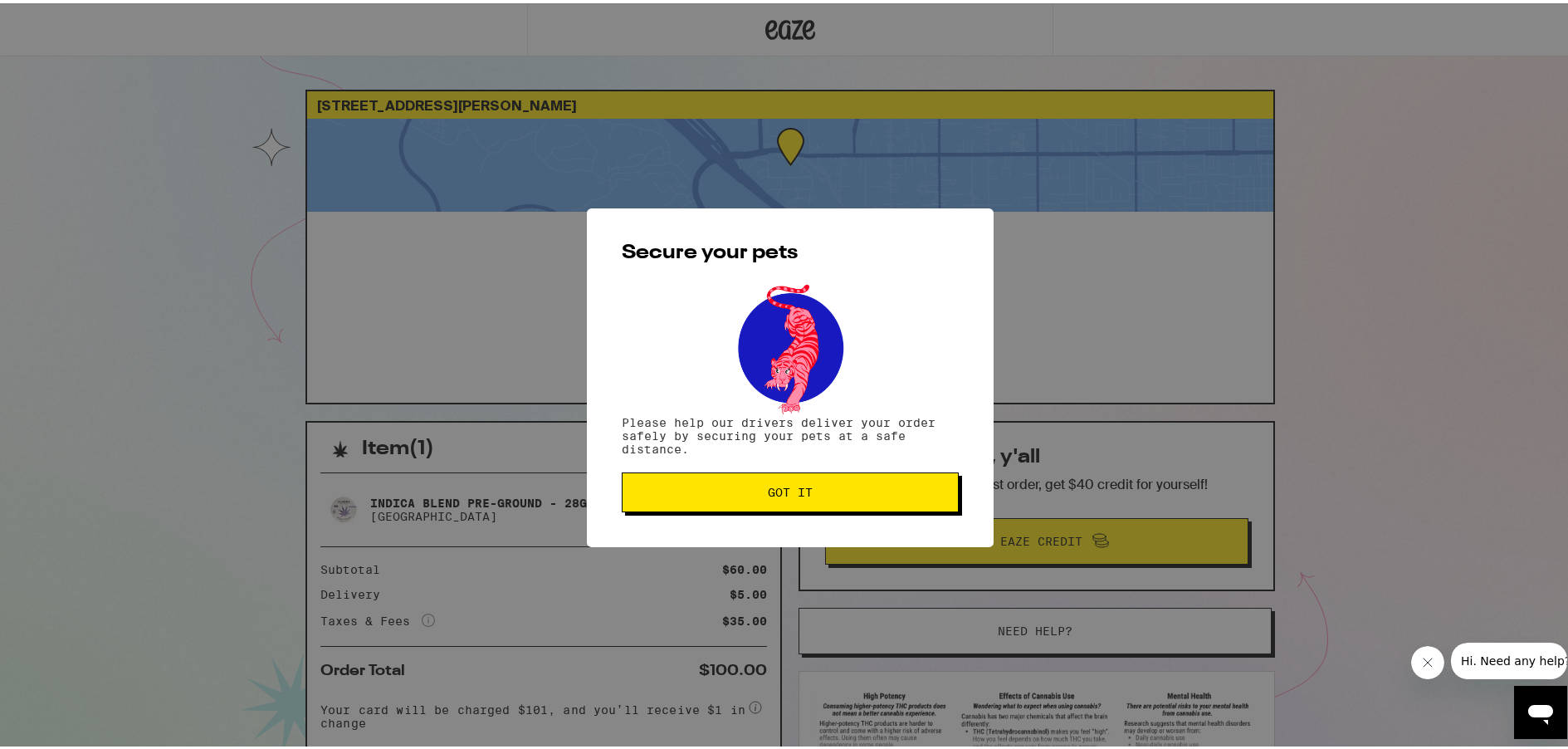
click at [784, 502] on button "Got it" at bounding box center [790, 488] width 337 height 40
